Goal: Communication & Community: Ask a question

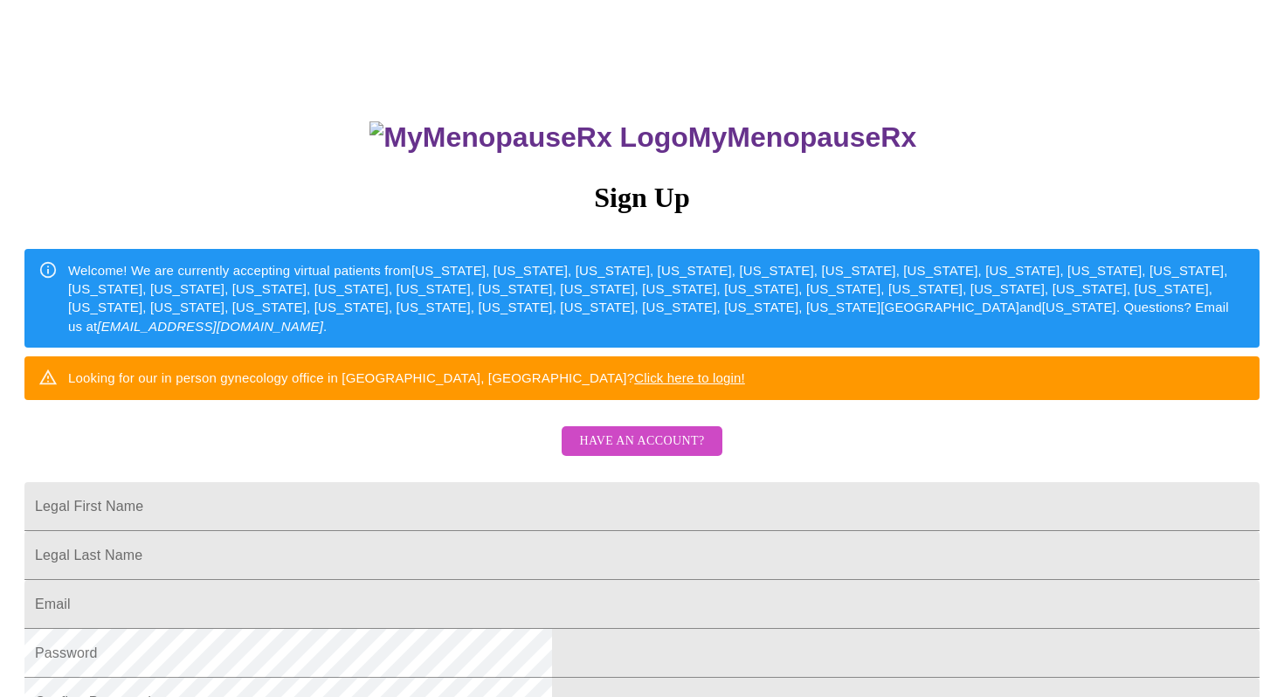
click at [681, 453] on span "Have an account?" at bounding box center [641, 442] width 125 height 22
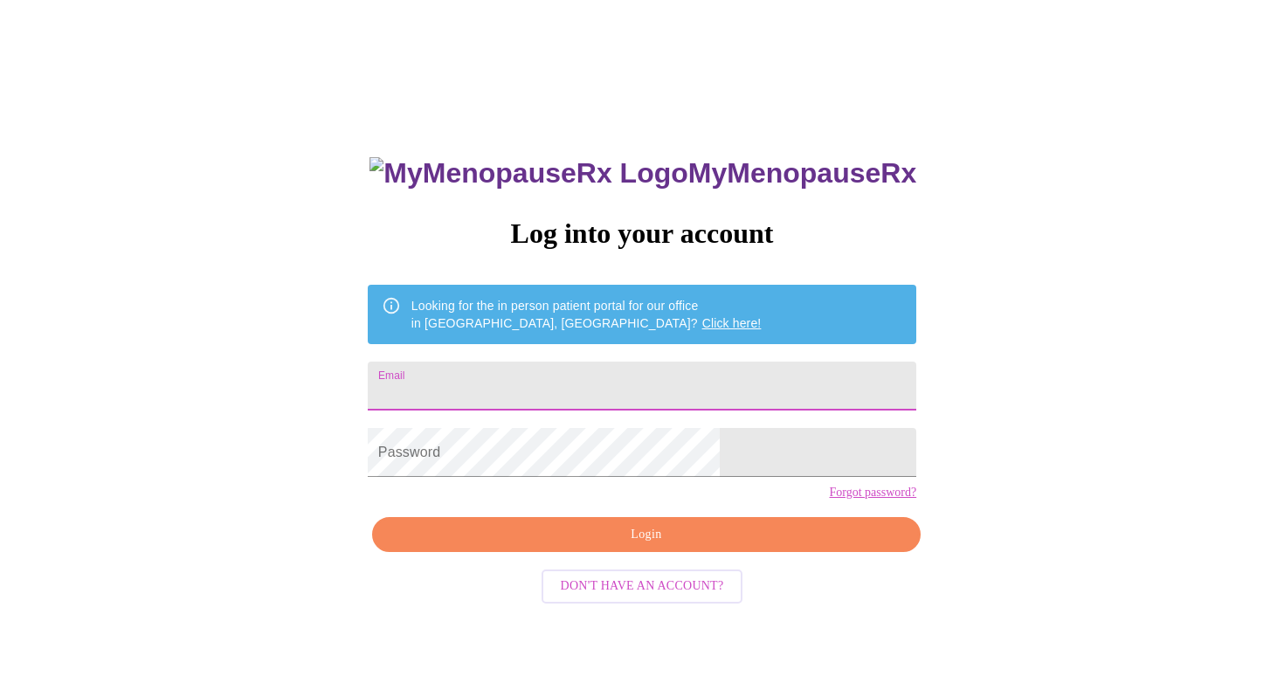
click at [621, 390] on input "Email" at bounding box center [642, 386] width 549 height 49
type input "[EMAIL_ADDRESS][DOMAIN_NAME]"
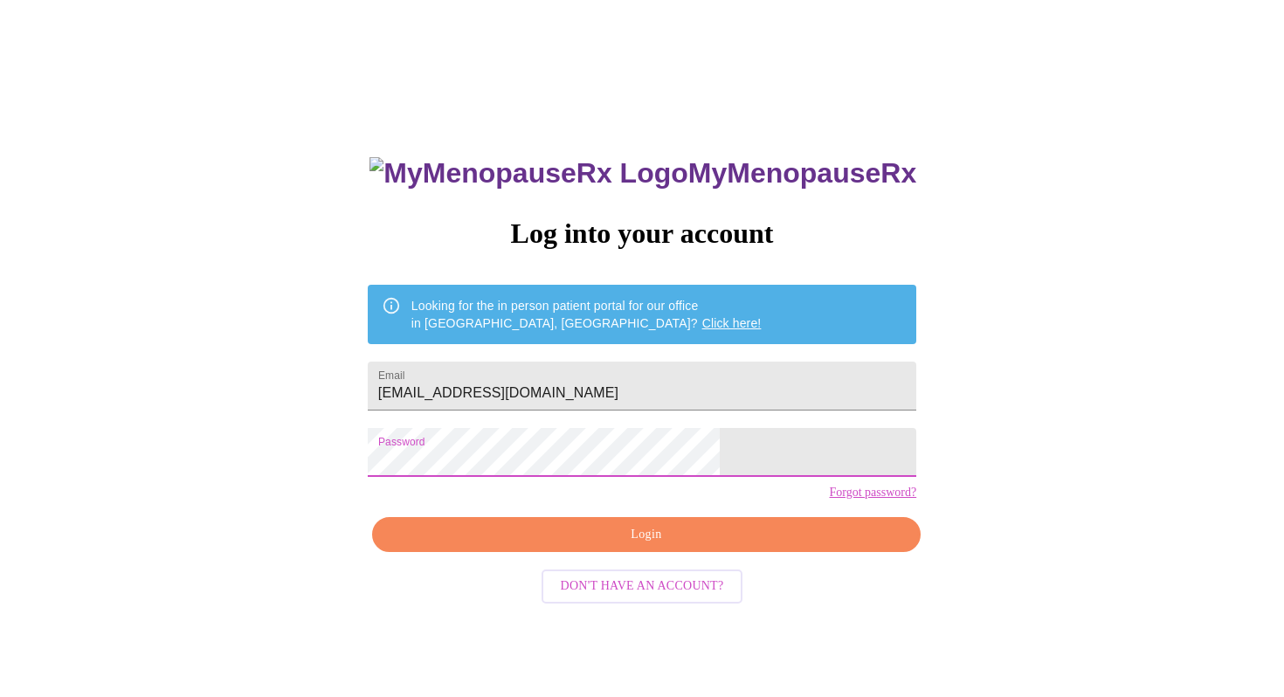
click at [722, 546] on span "Login" at bounding box center [646, 535] width 508 height 22
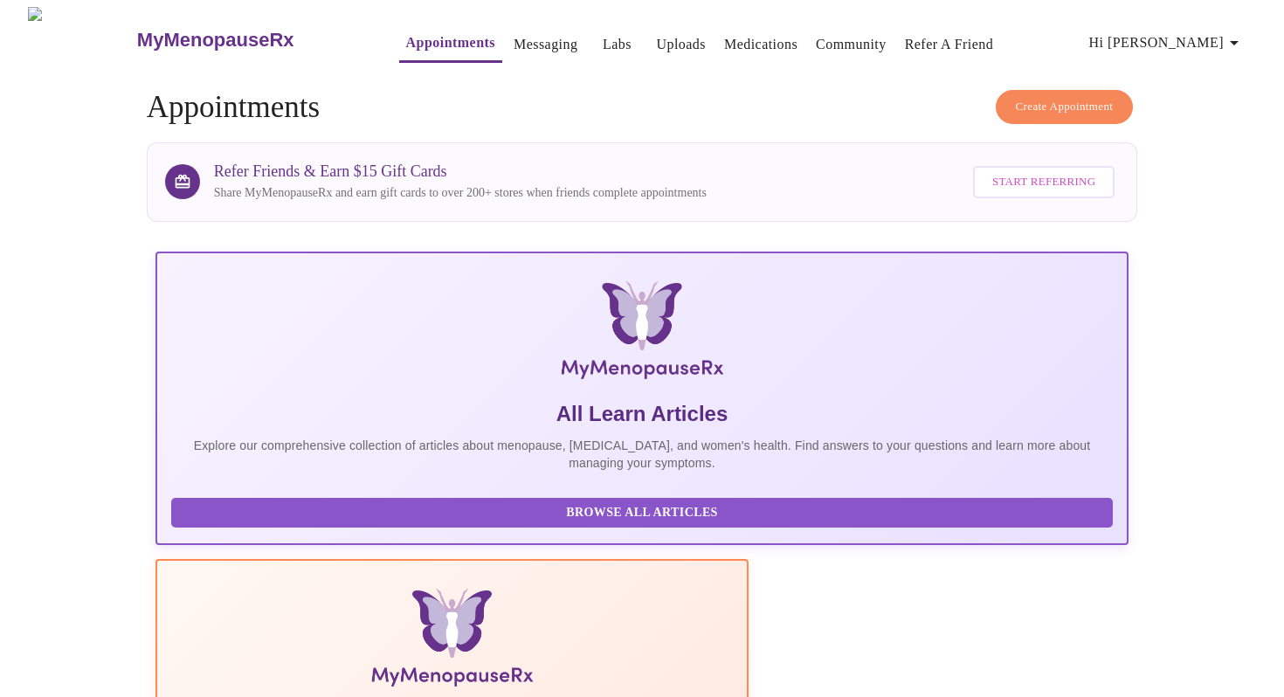
click at [770, 39] on button "Medications" at bounding box center [760, 44] width 87 height 35
click at [736, 35] on link "Medications" at bounding box center [760, 44] width 73 height 24
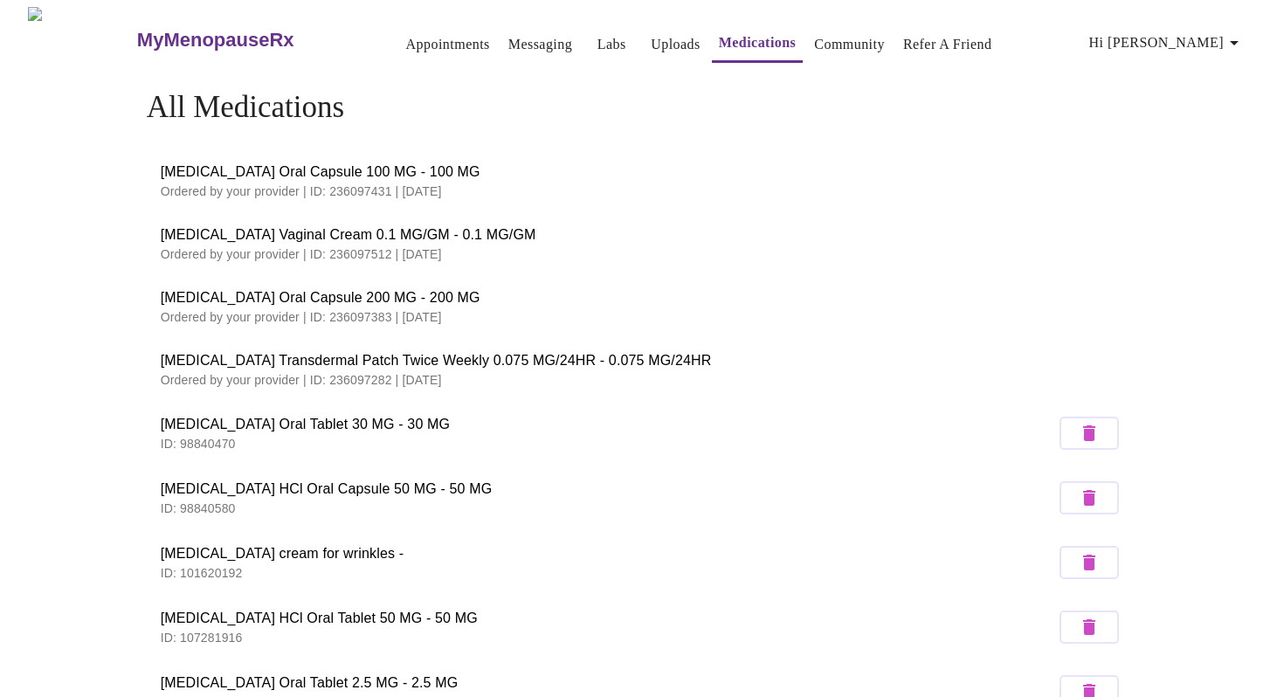
click at [512, 40] on link "Messaging" at bounding box center [540, 44] width 64 height 24
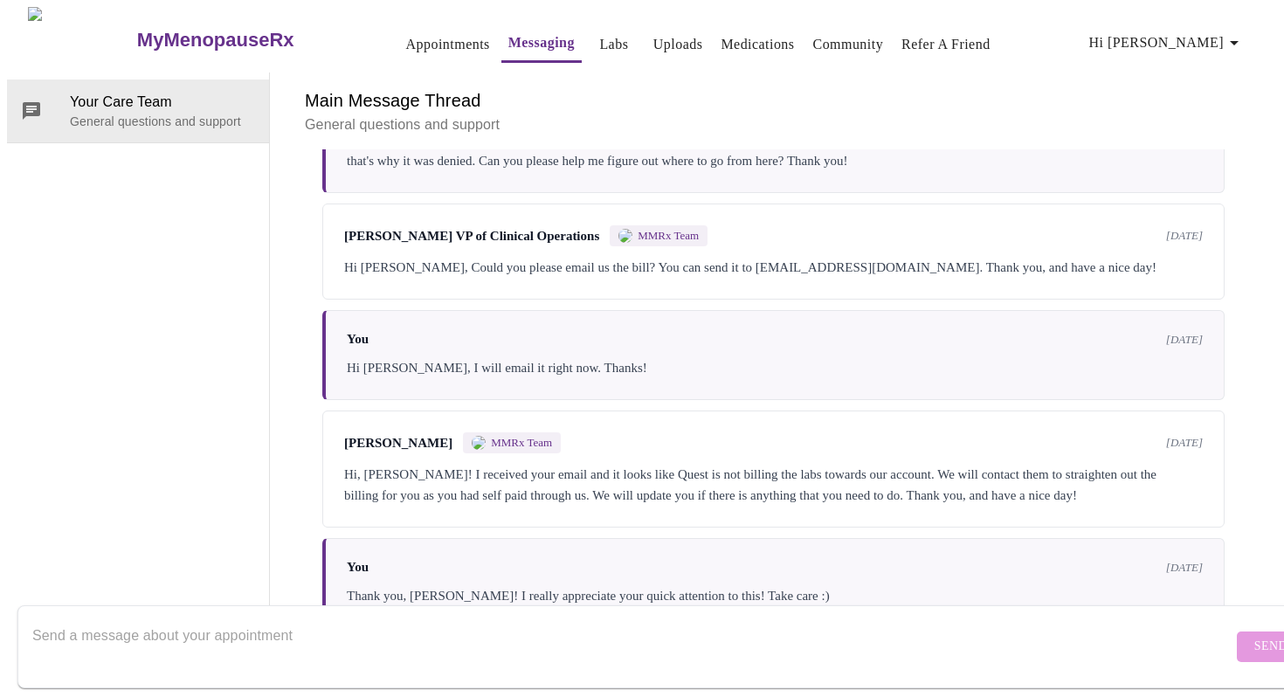
scroll to position [3289, 0]
click at [798, 618] on textarea "Send a message about your appointment" at bounding box center [632, 646] width 1200 height 56
click at [180, 621] on textarea "Hello, I am all out of my [MEDICAL_DATA]- can I please get a refill" at bounding box center [632, 646] width 1200 height 56
click at [530, 622] on textarea "Hello, I am all out of my 200 mg. [MEDICAL_DATA]- can I please get a refill" at bounding box center [632, 646] width 1200 height 56
type textarea "Hello, I am all out of my 200 mg. [MEDICAL_DATA]- can I please get a refill ? T…"
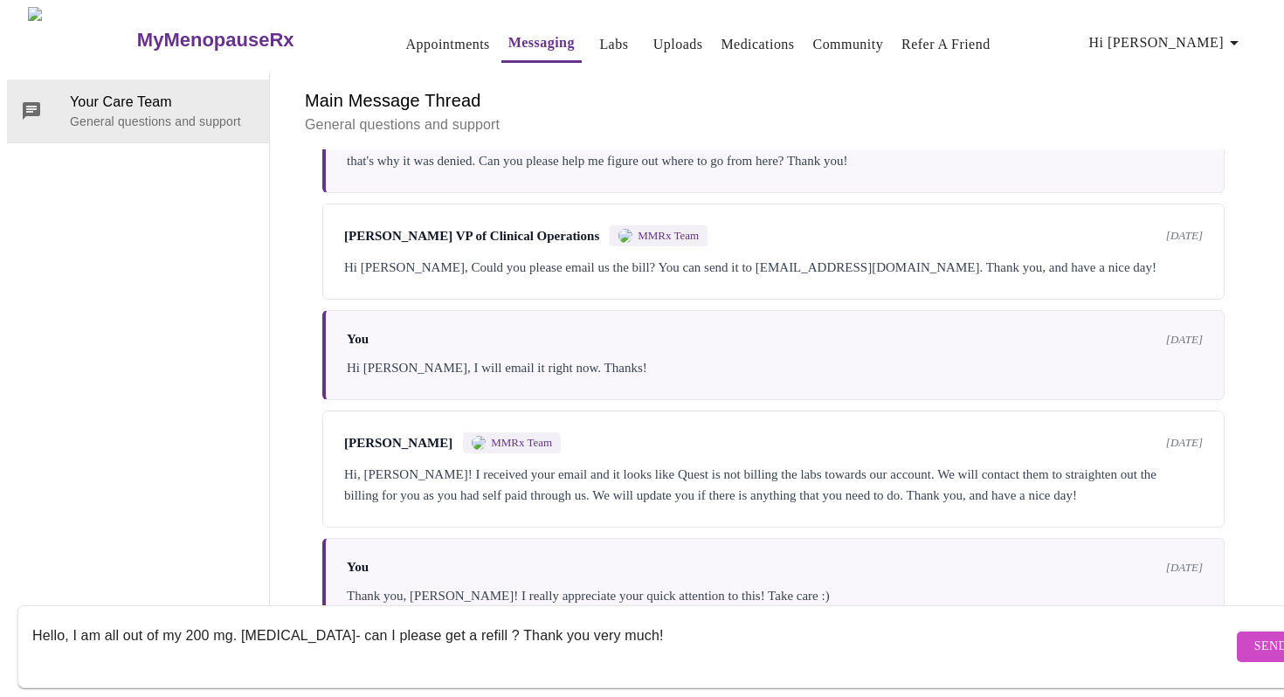
click at [1254, 636] on span "Send" at bounding box center [1270, 647] width 33 height 22
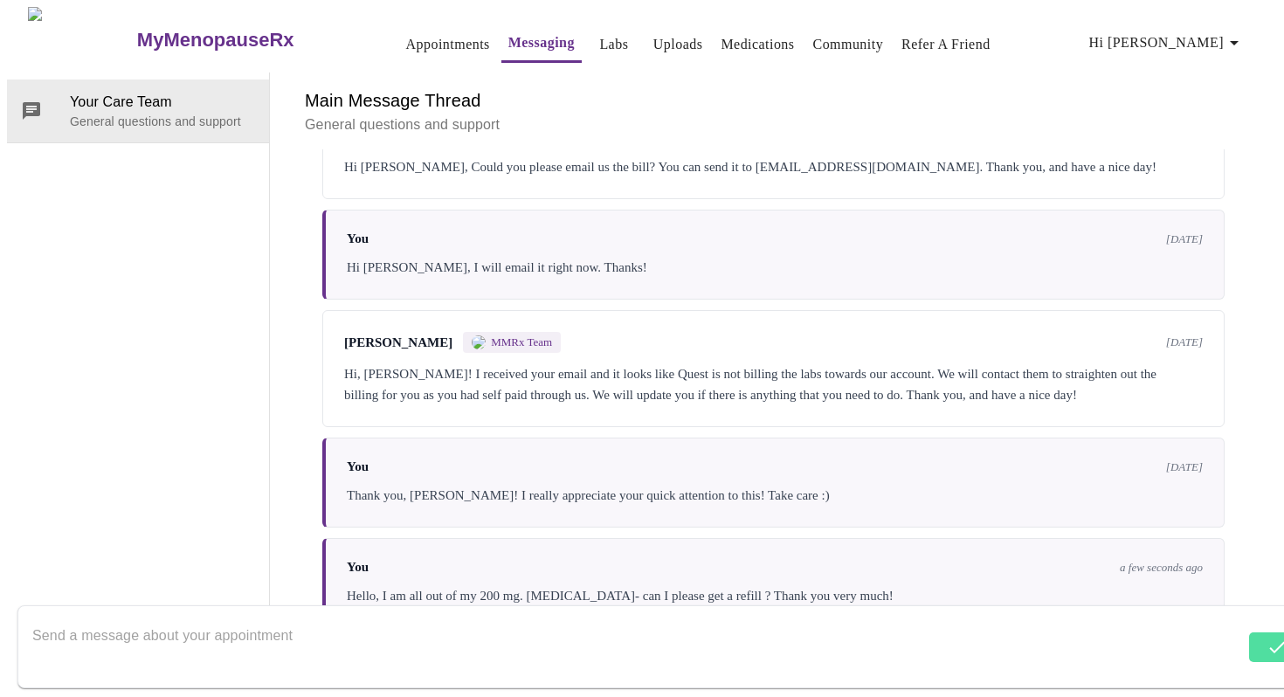
scroll to position [3395, 0]
